Goal: Transaction & Acquisition: Book appointment/travel/reservation

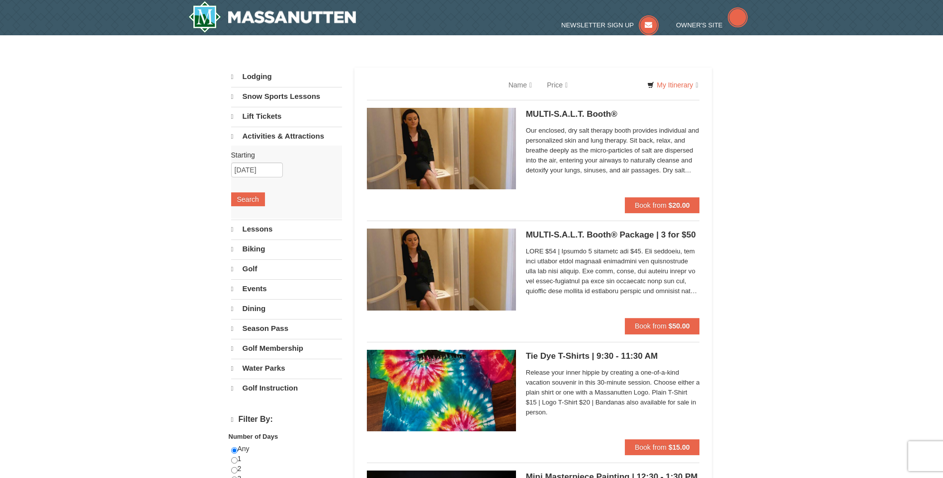
select select "9"
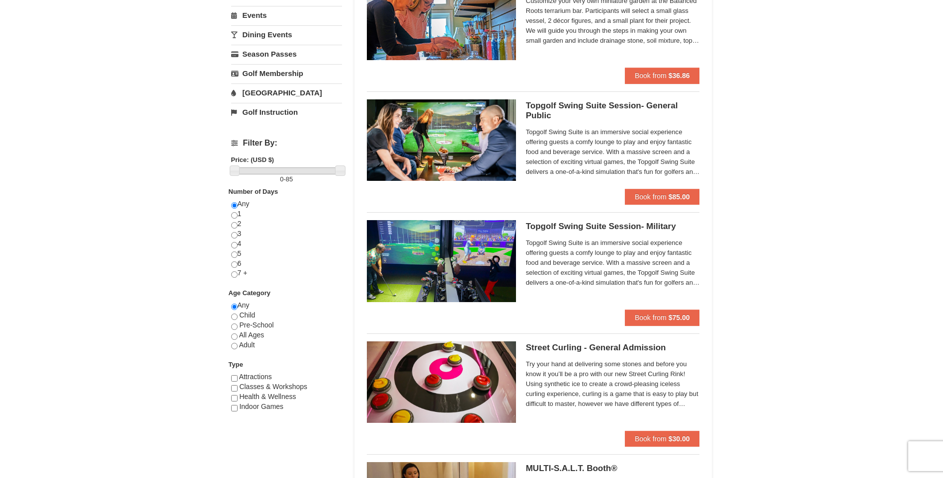
scroll to position [256, 0]
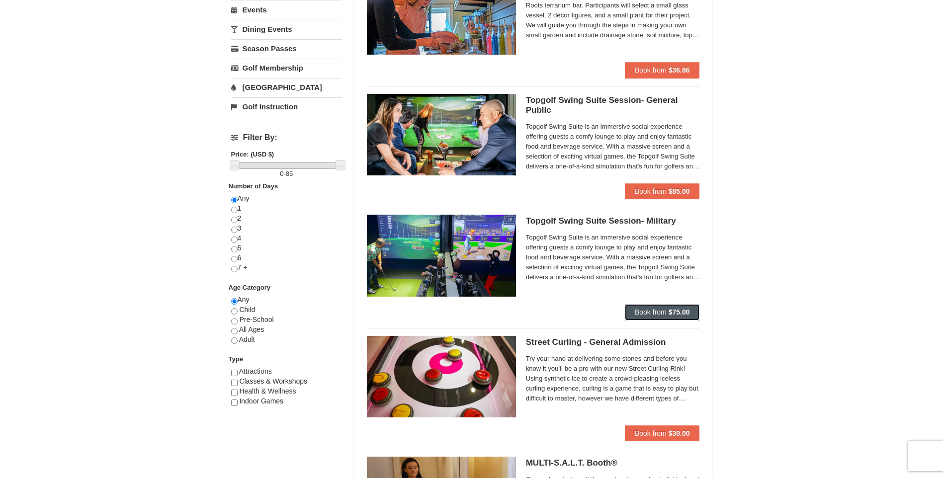
click at [639, 320] on button "Book from $75.00" at bounding box center [662, 312] width 75 height 16
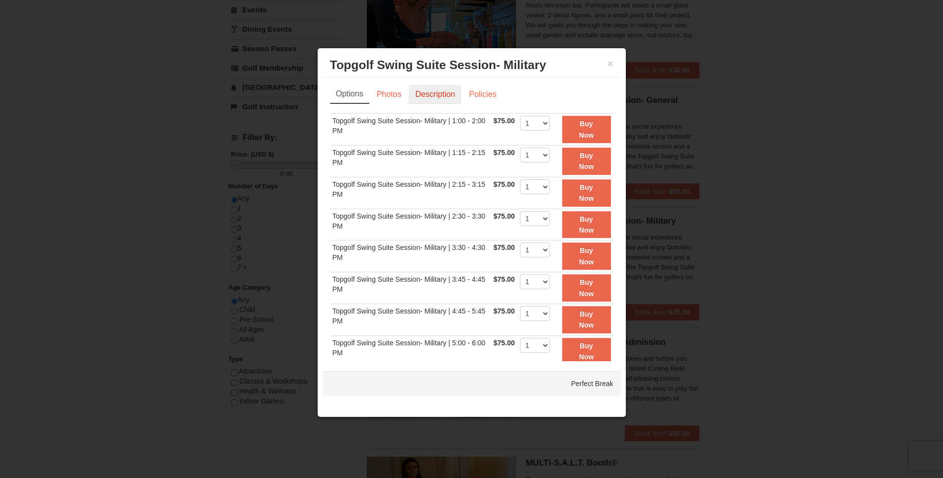
click at [448, 102] on link "Description" at bounding box center [435, 94] width 53 height 19
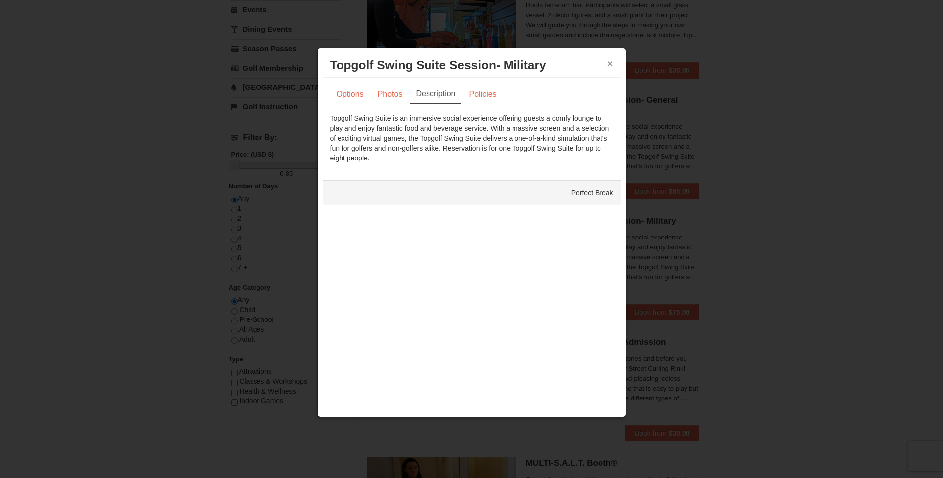
click at [609, 67] on button "×" at bounding box center [611, 64] width 6 height 10
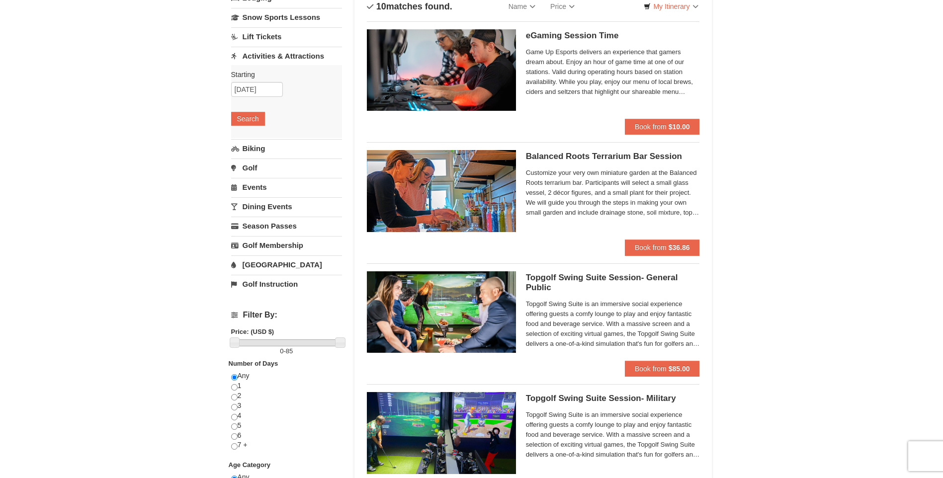
scroll to position [77, 0]
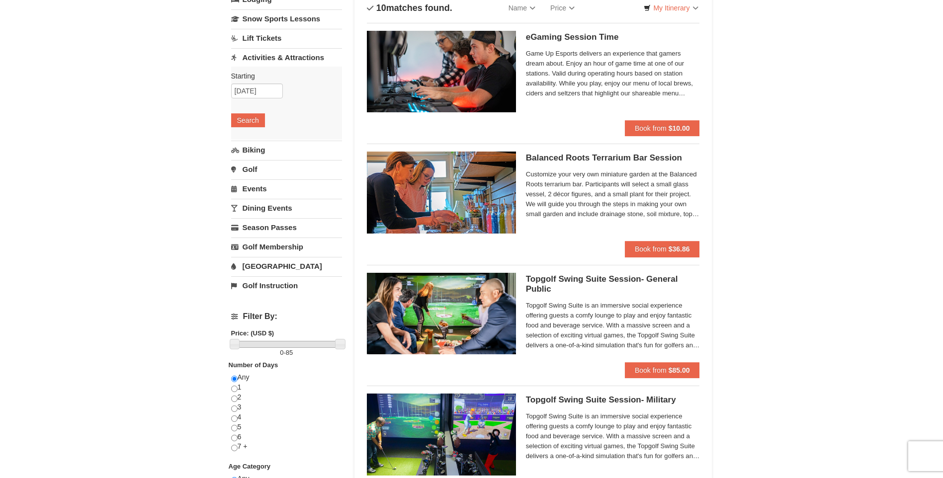
click at [263, 262] on link "[GEOGRAPHIC_DATA]" at bounding box center [286, 266] width 111 height 18
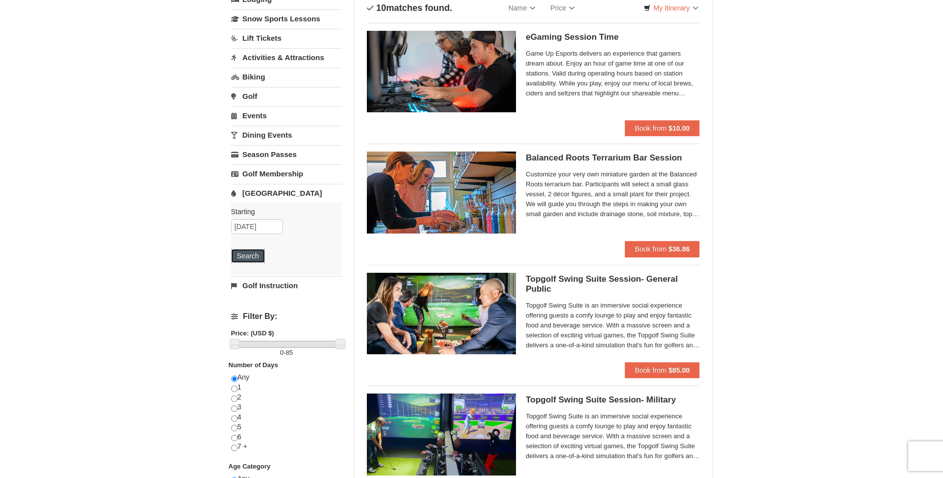
click at [250, 258] on button "Search" at bounding box center [248, 256] width 34 height 14
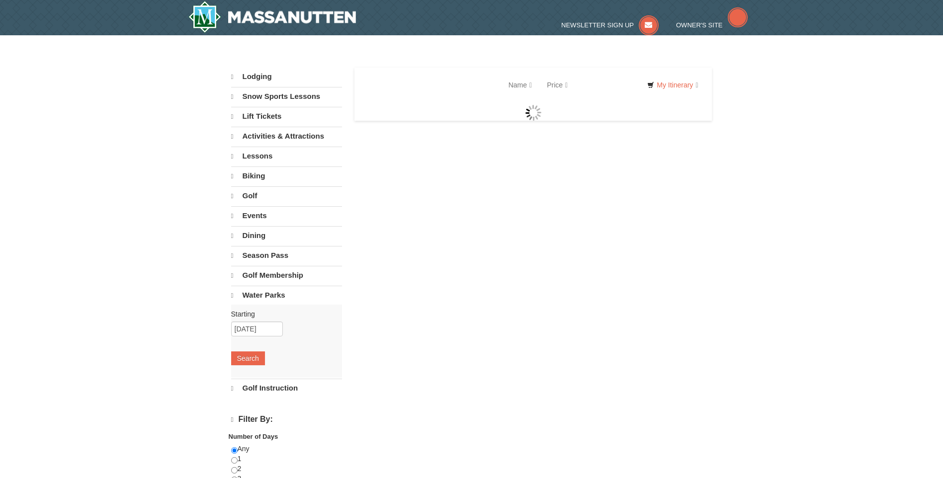
select select "9"
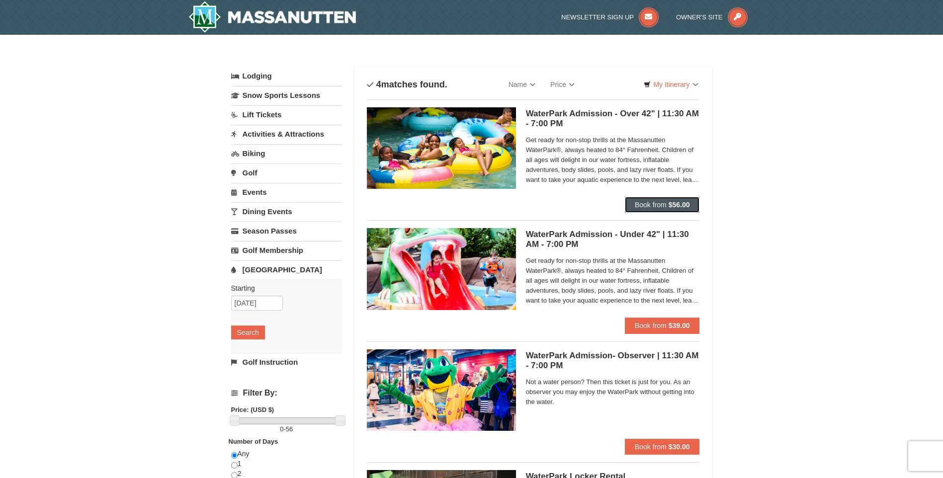
click at [653, 202] on span "Book from" at bounding box center [651, 205] width 32 height 8
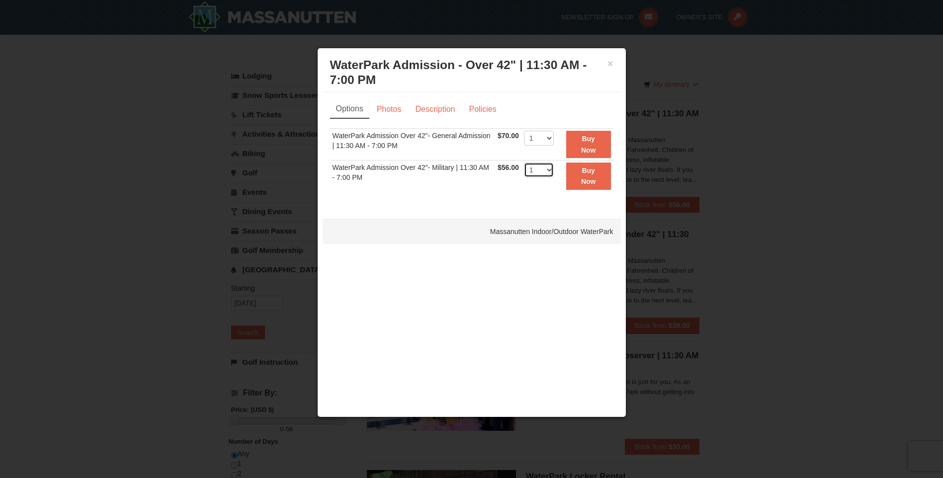
click at [551, 170] on select "1 2 3 4 5 6 7 8 9 10 11 12 13 14 15 16 17 18 19 20 21 22" at bounding box center [539, 170] width 30 height 15
click at [435, 112] on link "Description" at bounding box center [435, 109] width 53 height 19
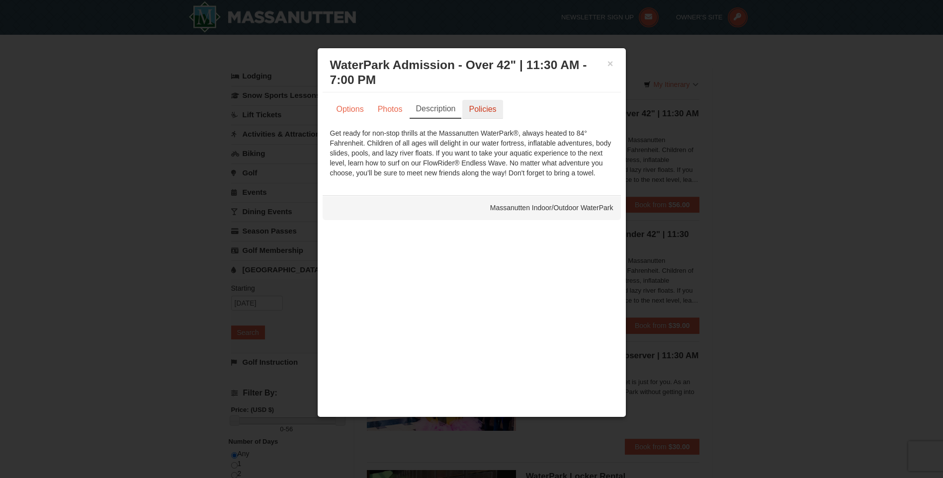
click at [474, 113] on link "Policies" at bounding box center [482, 109] width 40 height 19
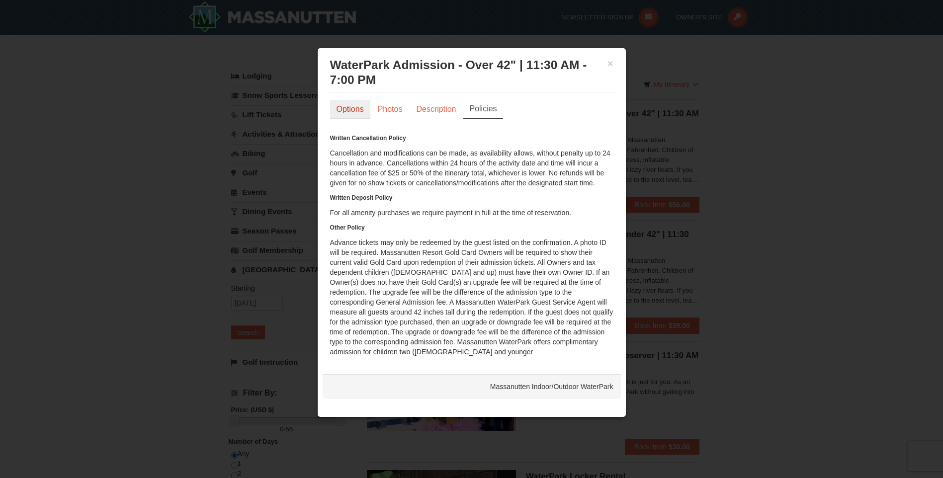
click at [347, 110] on link "Options" at bounding box center [350, 109] width 40 height 19
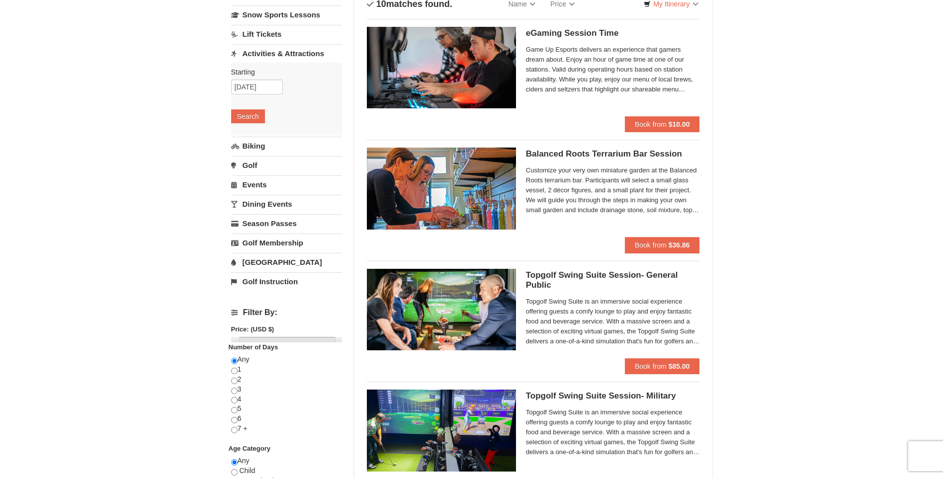
scroll to position [77, 0]
